Goal: Obtain resource: Obtain resource

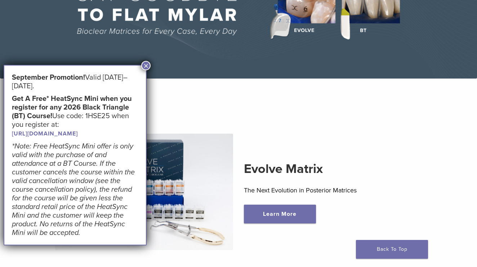
scroll to position [111, 0]
click at [175, 63] on img at bounding box center [238, 4] width 477 height 148
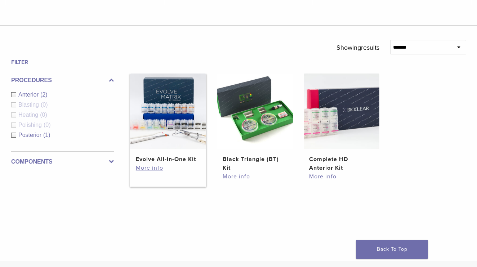
scroll to position [213, 0]
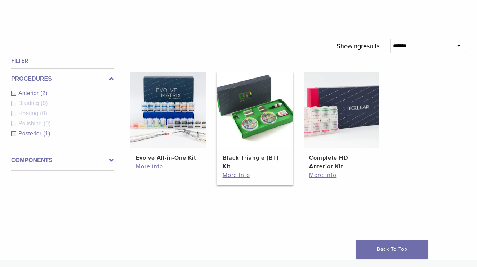
click at [245, 140] on img at bounding box center [255, 110] width 76 height 76
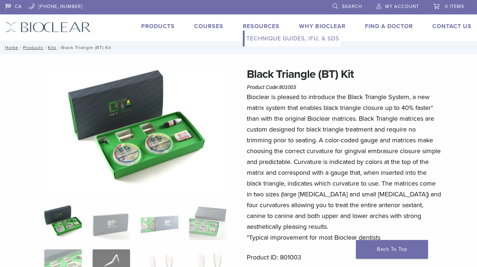
click at [255, 38] on link "Technique Guides, IFU, & SDS" at bounding box center [292, 39] width 96 height 16
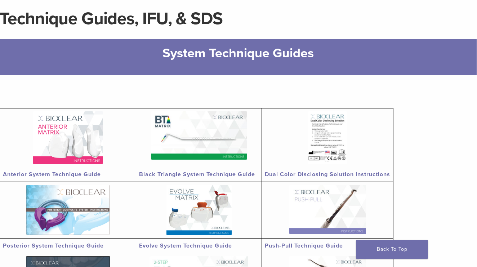
scroll to position [57, 0]
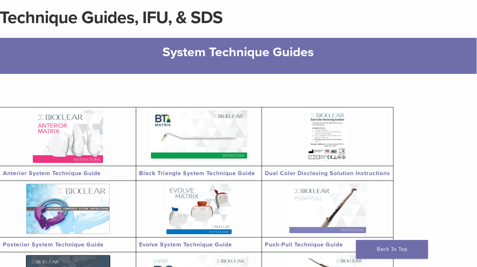
click at [93, 144] on img at bounding box center [68, 136] width 70 height 53
